Goal: Contribute content

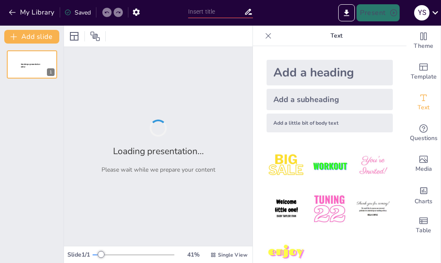
type input "Теорії утворення Давньоруської держави: Аналіз та порівняння"
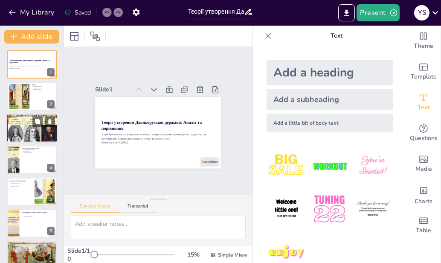
click at [21, 132] on div at bounding box center [31, 128] width 51 height 39
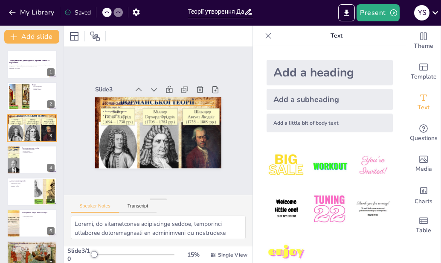
click at [131, 100] on p "Норманська теорія" at bounding box center [171, 109] width 81 height 88
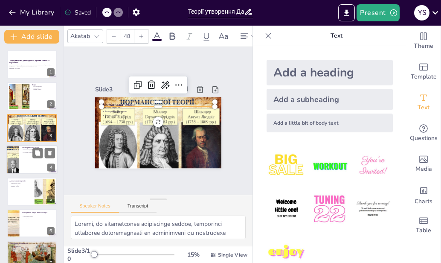
click at [28, 155] on div at bounding box center [31, 159] width 51 height 29
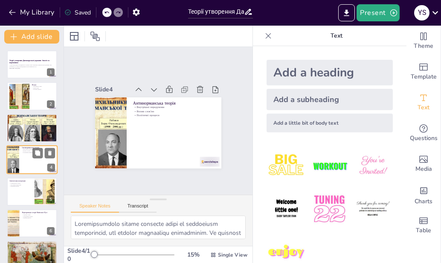
scroll to position [6, 0]
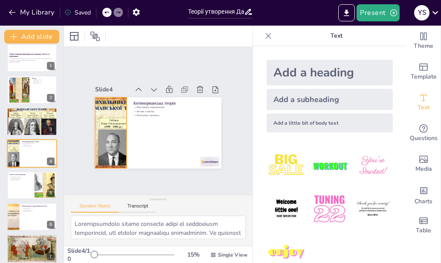
click at [93, 152] on div at bounding box center [115, 98] width 117 height 115
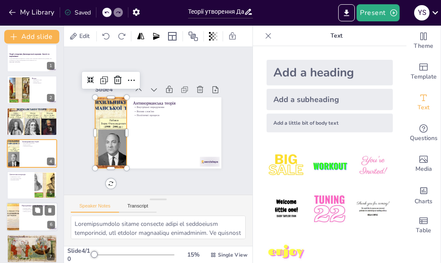
click at [44, 176] on div at bounding box center [43, 179] width 22 height 10
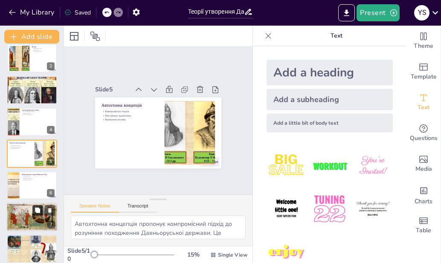
click at [35, 209] on icon at bounding box center [37, 209] width 5 height 5
type textarea "[PERSON_NAME], Дір та [PERSON_NAME] були ключовими фігурами у формуванні держав…"
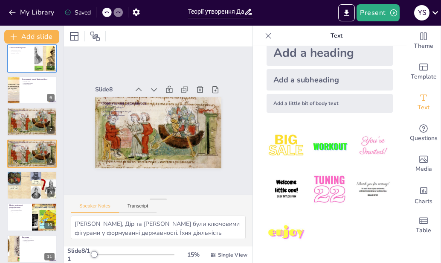
scroll to position [0, 0]
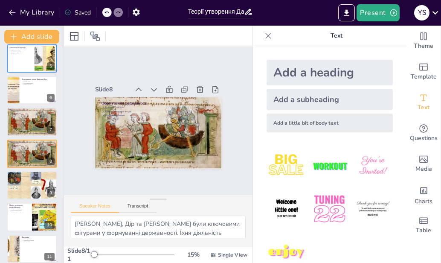
click at [313, 119] on div "Add a little bit of body text" at bounding box center [330, 122] width 126 height 19
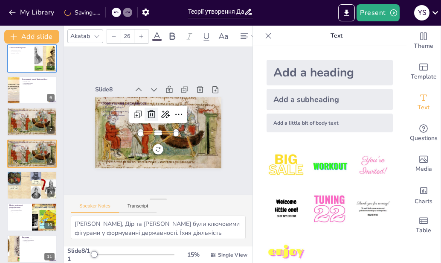
click at [150, 110] on icon at bounding box center [155, 111] width 11 height 11
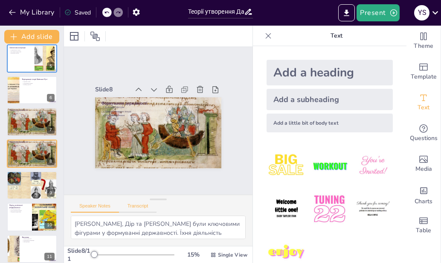
click at [147, 209] on button "Transcript" at bounding box center [138, 207] width 38 height 9
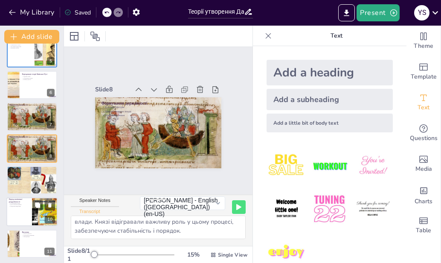
scroll to position [140, 0]
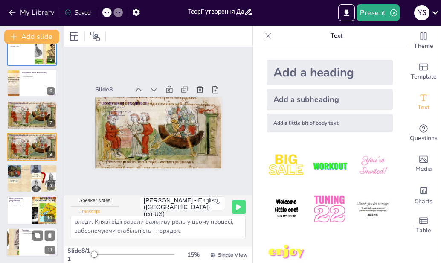
click at [17, 244] on div at bounding box center [12, 241] width 41 height 29
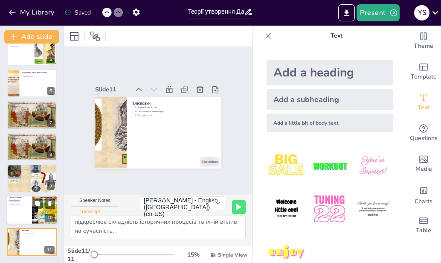
click at [24, 203] on p "Нові політичні центри" at bounding box center [19, 203] width 20 height 2
type textarea "У період політичної роздробленості, що триває з середини XII до XIII століття, …"
